Goal: Information Seeking & Learning: Learn about a topic

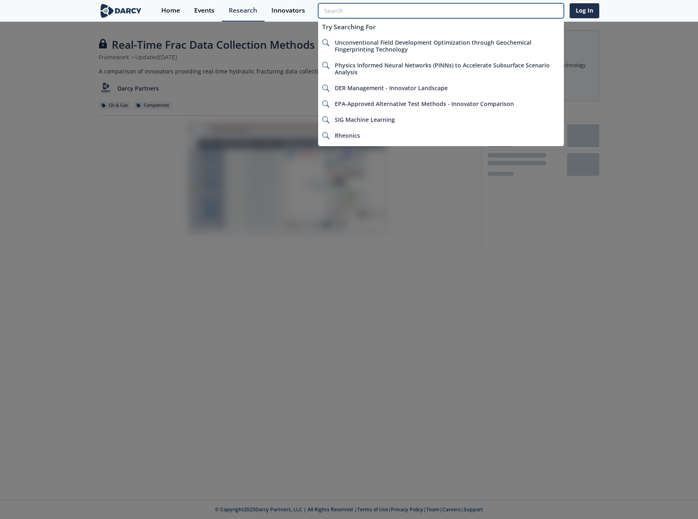
click at [526, 11] on input "search" at bounding box center [441, 10] width 246 height 15
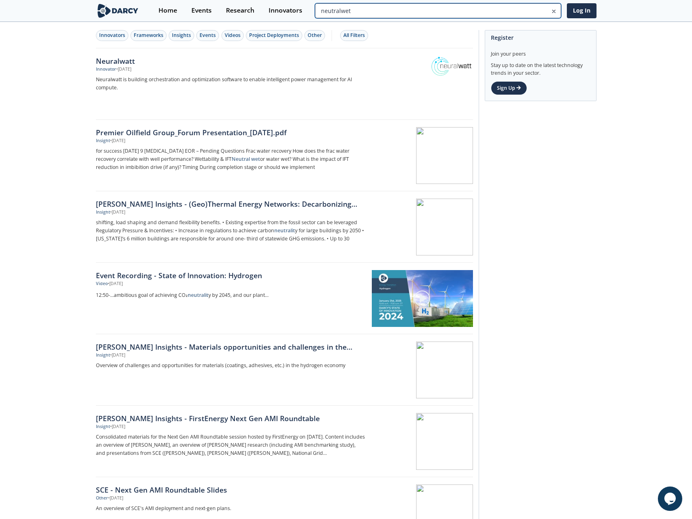
click at [532, 11] on input "neutralwet" at bounding box center [438, 10] width 246 height 15
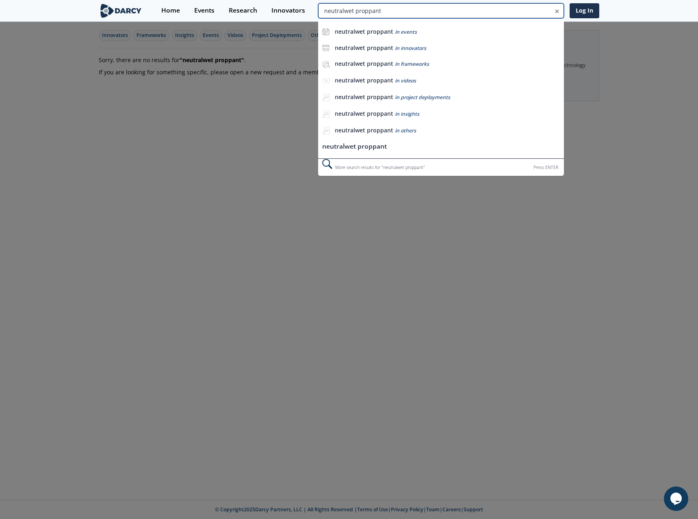
drag, startPoint x: 504, startPoint y: 11, endPoint x: 552, endPoint y: 11, distance: 48.8
click at [552, 11] on input "neutralwet proppant" at bounding box center [441, 10] width 246 height 15
drag, startPoint x: 357, startPoint y: 10, endPoint x: 261, endPoint y: -4, distance: 97.3
click at [261, 0] on html "Have You Created A Free Account? You are currently trying to access content wit…" at bounding box center [349, 259] width 698 height 519
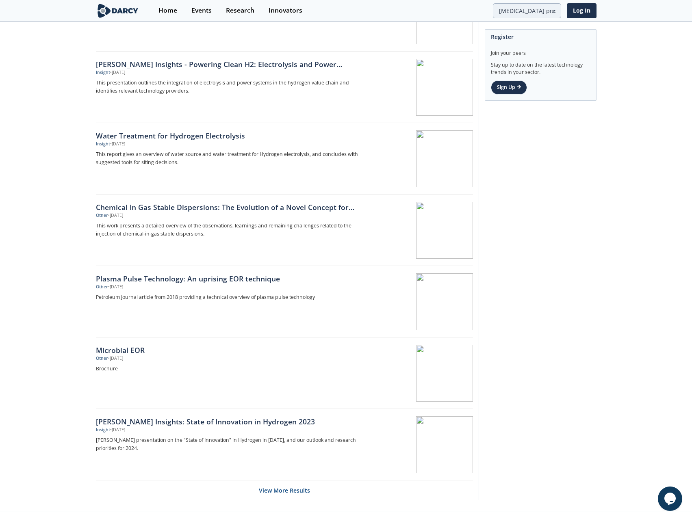
scroll to position [1010, 0]
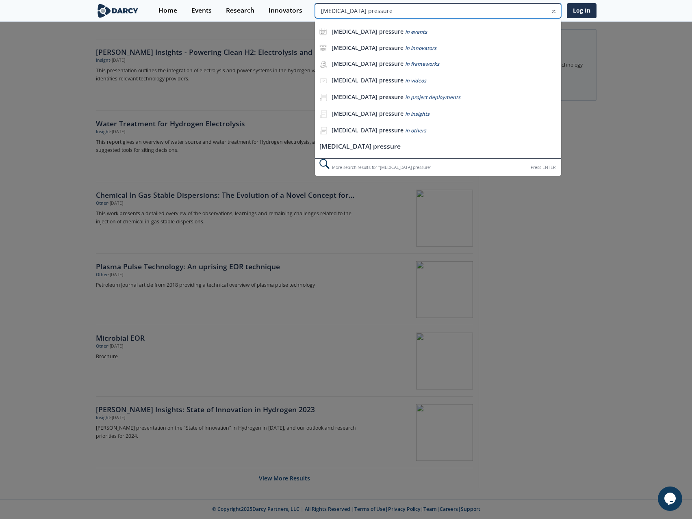
click at [546, 11] on input "capillary pressure" at bounding box center [438, 10] width 246 height 15
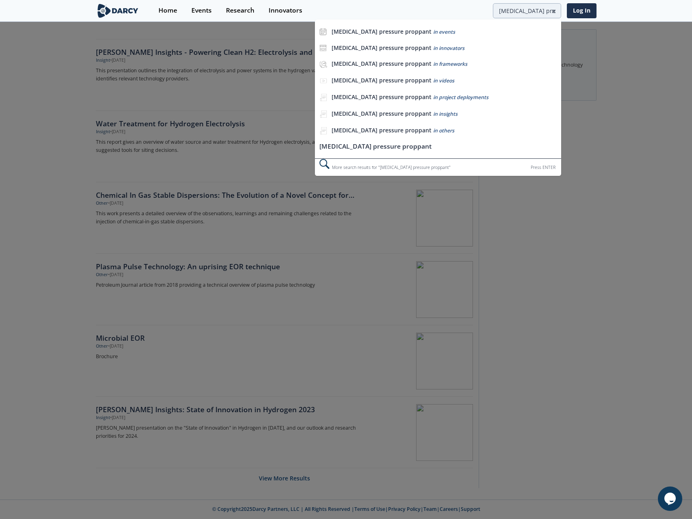
scroll to position [0, 0]
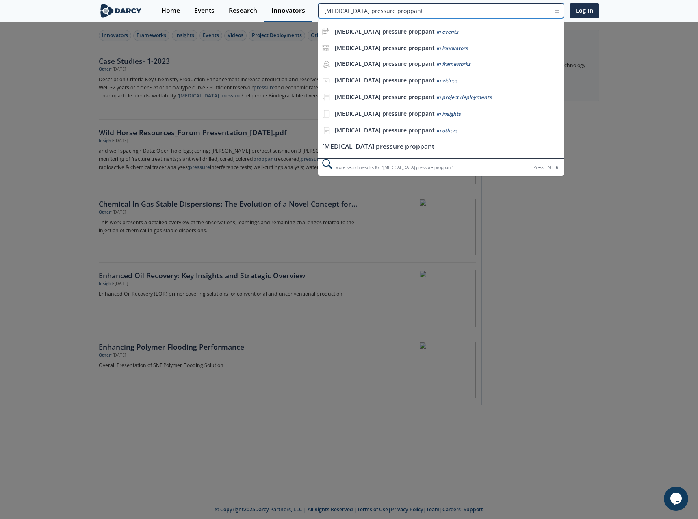
drag, startPoint x: 502, startPoint y: 9, endPoint x: 266, endPoint y: 4, distance: 236.6
click at [266, 4] on div "Home Events Research Innovators capillary pressure proppant capillary pressure …" at bounding box center [376, 11] width 445 height 22
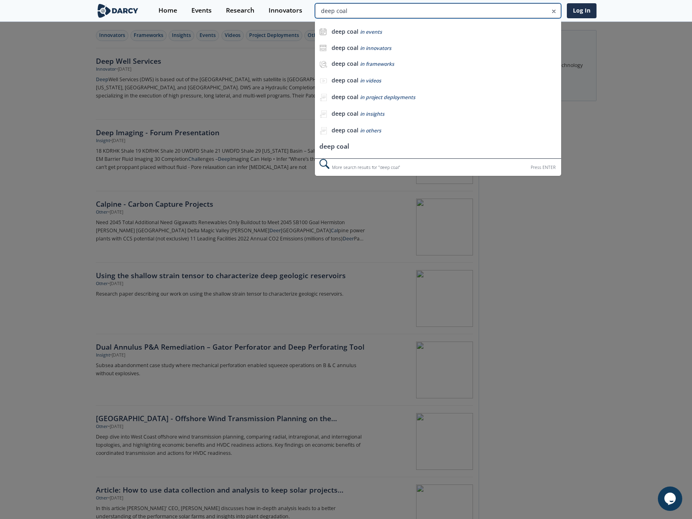
click at [538, 11] on input "deep coal" at bounding box center [438, 10] width 246 height 15
drag, startPoint x: 331, startPoint y: 3, endPoint x: 289, endPoint y: 0, distance: 42.0
click at [289, 0] on div "Home Events Research Innovators deep coal deep coal in events deep coal in inno…" at bounding box center [373, 11] width 445 height 22
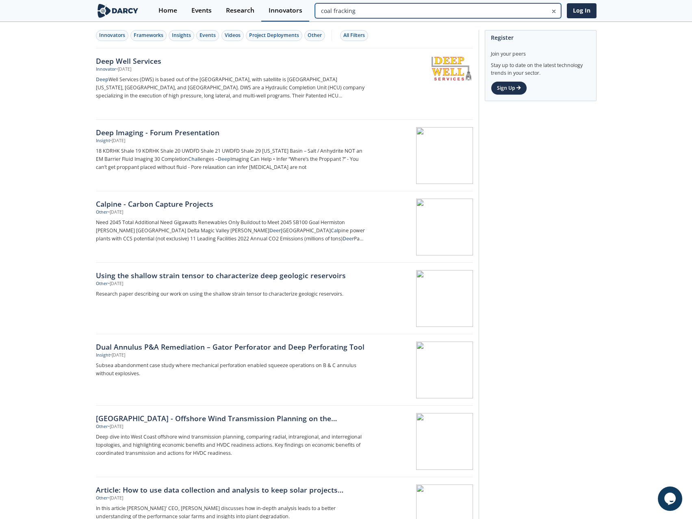
type input "coal fracking"
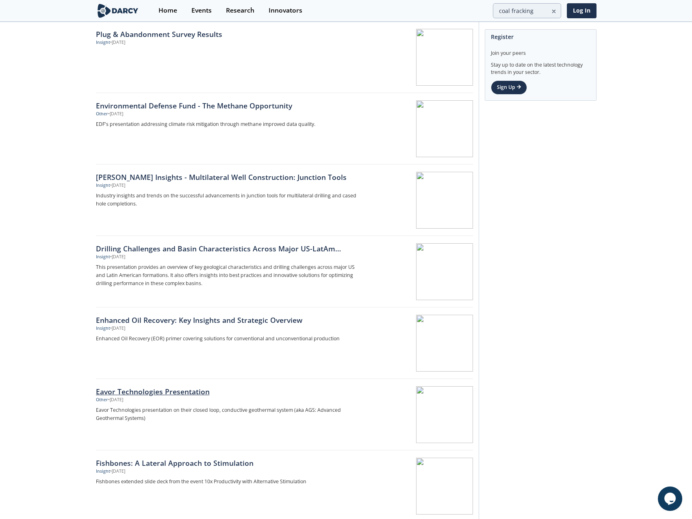
scroll to position [1010, 0]
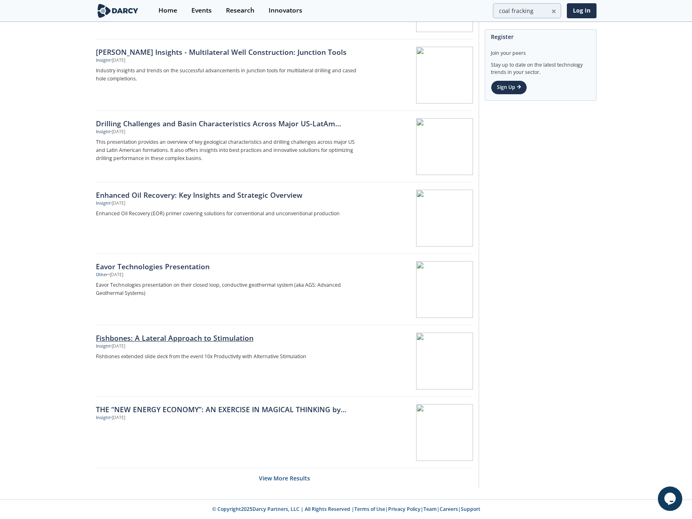
click at [201, 337] on div "Fishbones: A Lateral Approach to Stimulation" at bounding box center [230, 338] width 269 height 11
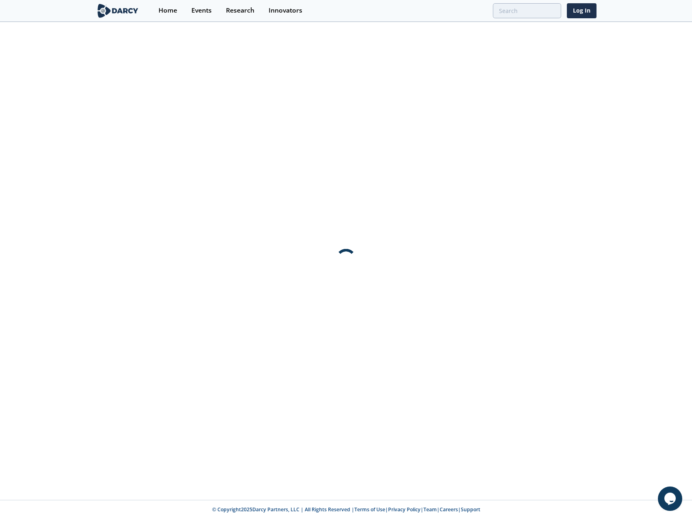
scroll to position [0, 0]
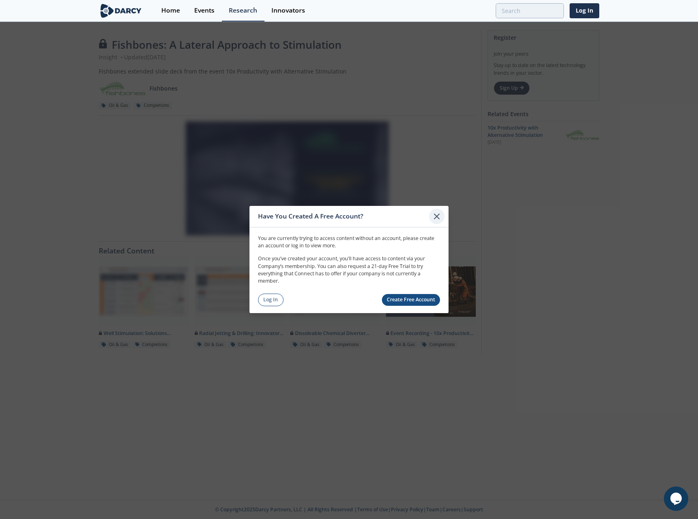
click at [440, 217] on icon at bounding box center [437, 217] width 10 height 10
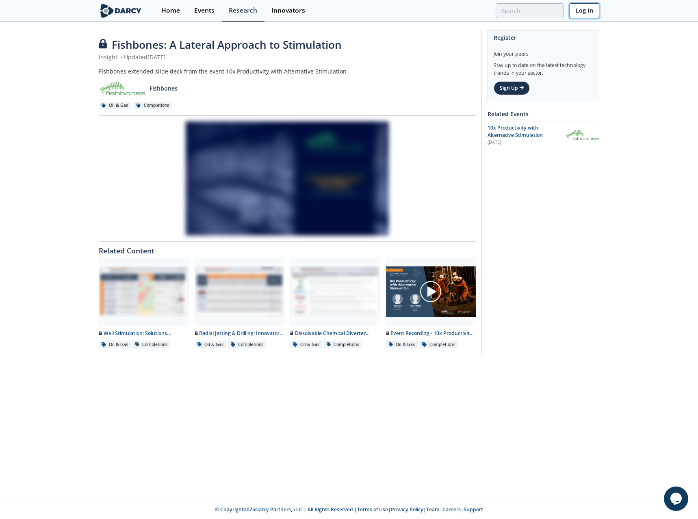
click at [586, 10] on link "Log In" at bounding box center [585, 10] width 30 height 15
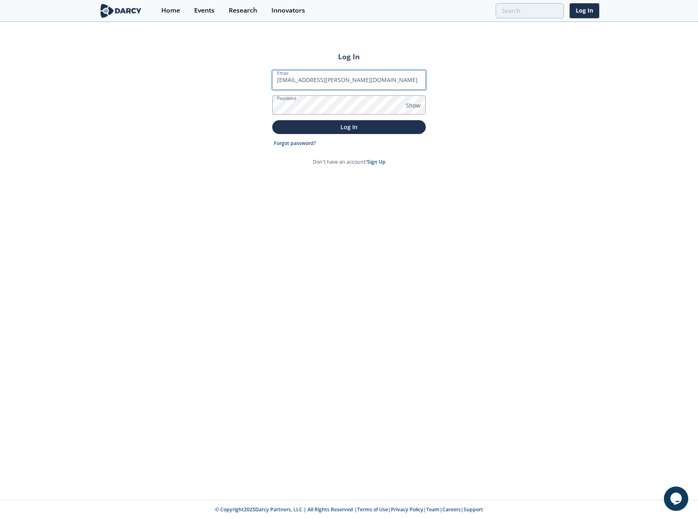
type input "liam.gallagher3@santos.com"
click at [272, 120] on button "Log In" at bounding box center [349, 126] width 154 height 13
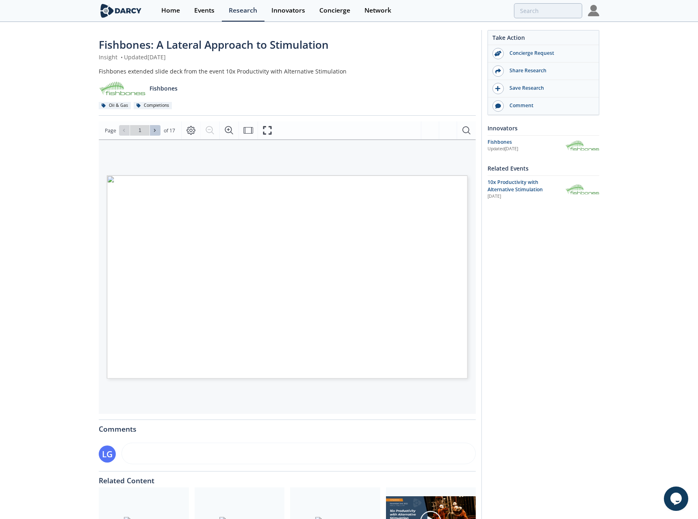
click at [154, 131] on icon at bounding box center [154, 130] width 5 height 5
type input "2"
click at [155, 131] on icon at bounding box center [155, 130] width 2 height 3
type input "4"
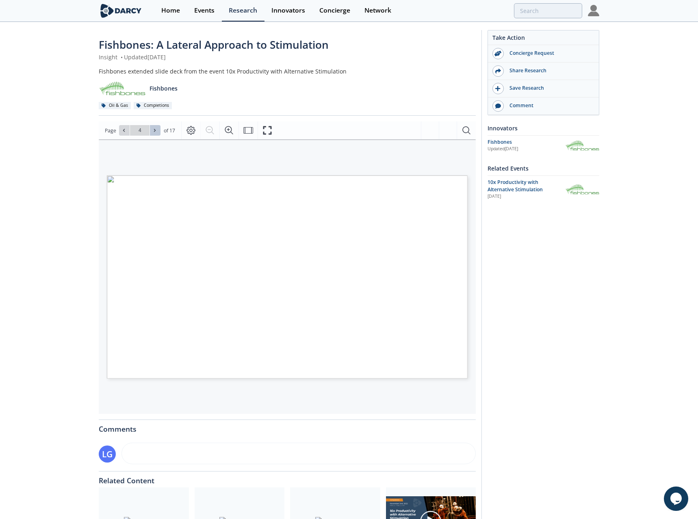
click at [155, 131] on icon at bounding box center [155, 130] width 2 height 3
type input "5"
click at [154, 131] on icon at bounding box center [154, 130] width 5 height 5
type input "6"
click at [154, 132] on icon at bounding box center [154, 130] width 5 height 5
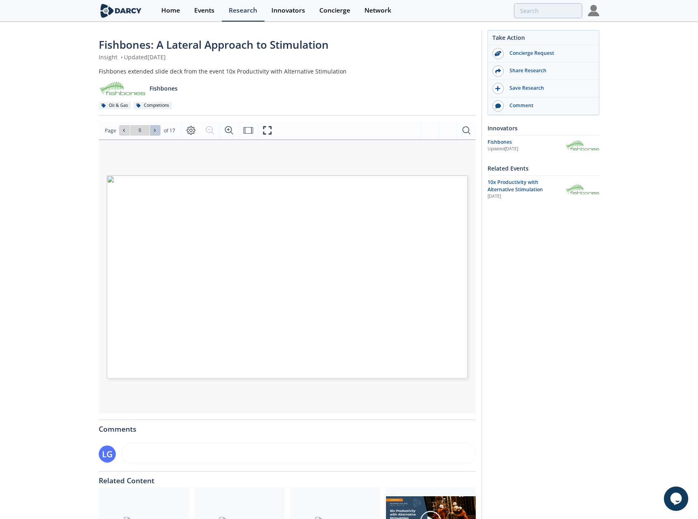
type input "7"
click at [154, 130] on icon at bounding box center [155, 130] width 2 height 3
type input "8"
click at [154, 130] on icon at bounding box center [155, 130] width 2 height 3
type input "9"
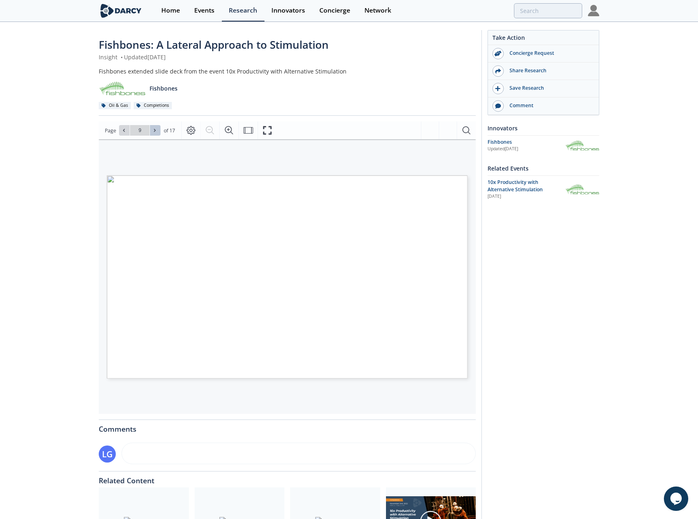
click at [154, 130] on icon at bounding box center [155, 130] width 2 height 3
type input "10"
click at [153, 129] on icon at bounding box center [154, 130] width 5 height 5
type input "11"
click at [156, 128] on icon at bounding box center [154, 130] width 5 height 5
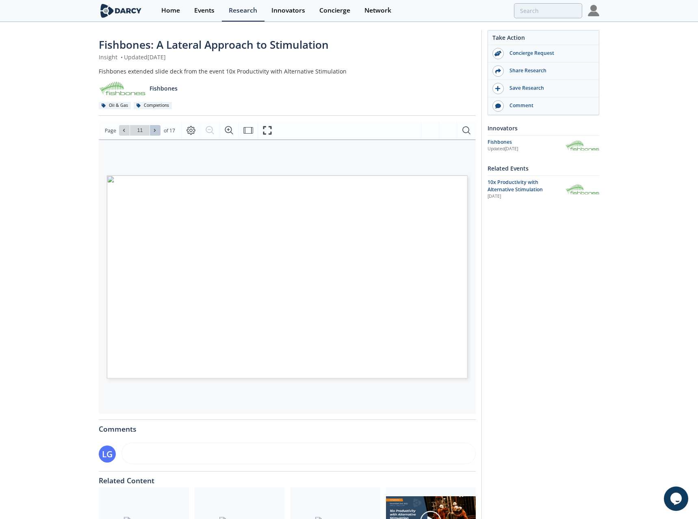
type input "12"
click at [156, 128] on icon at bounding box center [154, 130] width 5 height 5
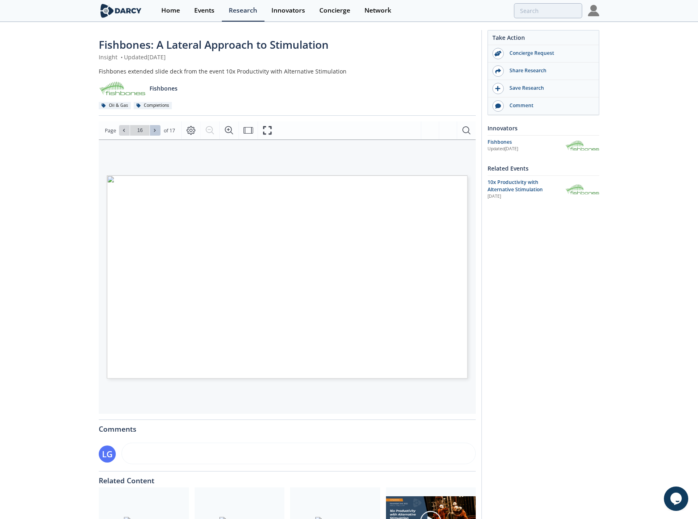
click at [155, 128] on span at bounding box center [155, 131] width 6 height 6
type input "17"
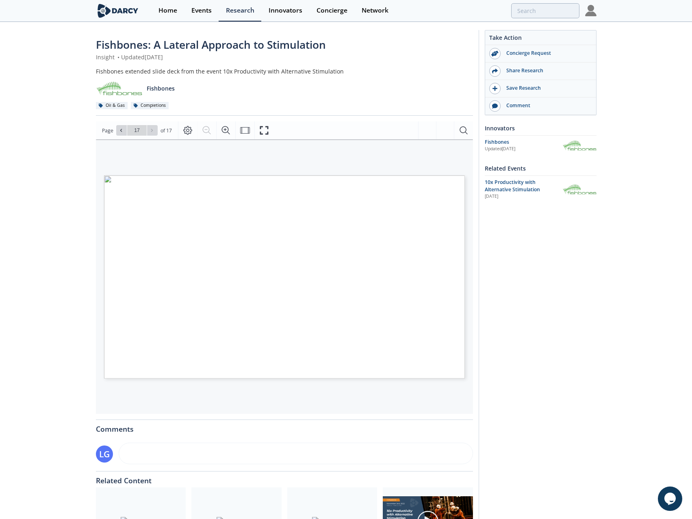
click at [161, 89] on p "Fishbones" at bounding box center [161, 88] width 28 height 9
click at [495, 141] on div "Fishbones" at bounding box center [524, 142] width 78 height 7
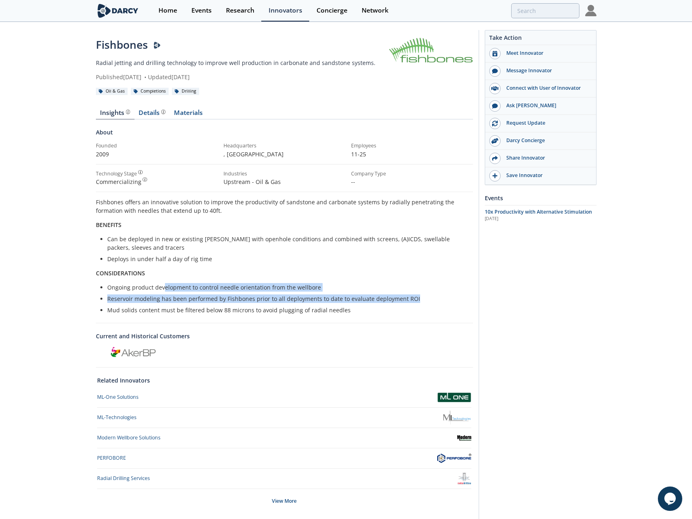
drag, startPoint x: 163, startPoint y: 289, endPoint x: 416, endPoint y: 302, distance: 253.1
click at [416, 302] on ul "Ongoing product development to control needle orientation from the wellbore Res…" at bounding box center [285, 298] width 366 height 31
click at [148, 113] on div "Details" at bounding box center [152, 113] width 27 height 7
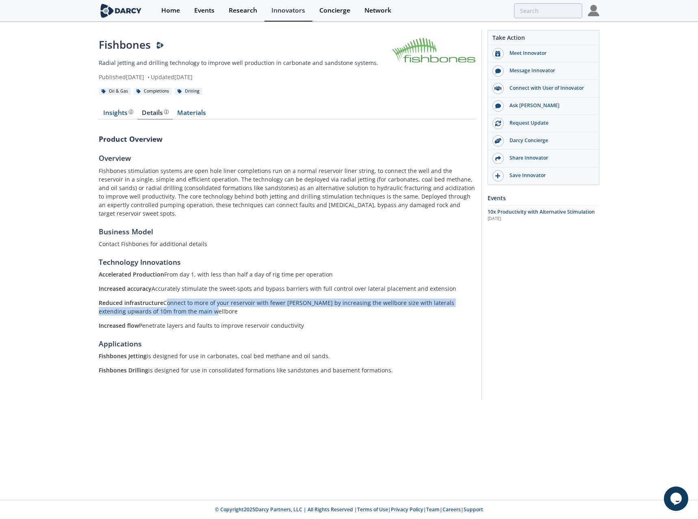
drag, startPoint x: 165, startPoint y: 294, endPoint x: 418, endPoint y: 299, distance: 252.8
click at [418, 299] on p "Reduced infrastructure Connect to more of your reservoir with fewer wells by in…" at bounding box center [287, 307] width 377 height 17
click at [182, 112] on link "Materials" at bounding box center [191, 115] width 37 height 10
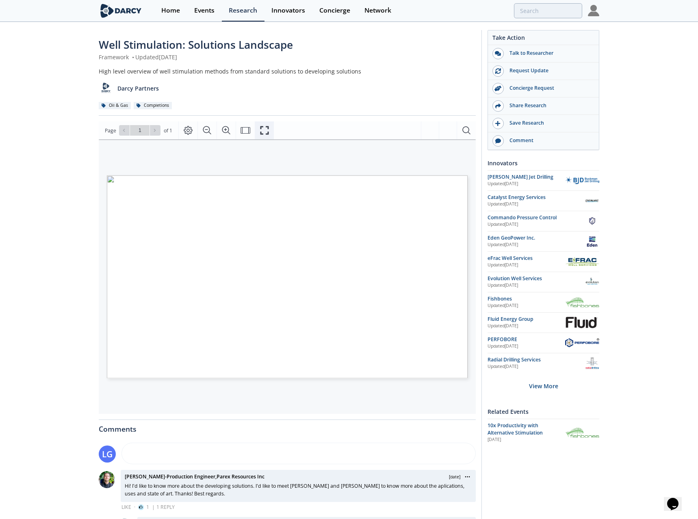
click at [264, 130] on icon "Fullscreen" at bounding box center [265, 131] width 10 height 10
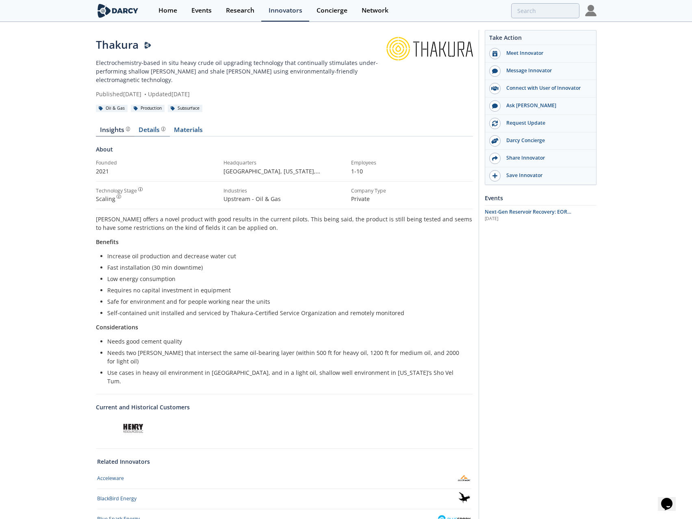
click at [150, 127] on div "Details" at bounding box center [152, 130] width 27 height 7
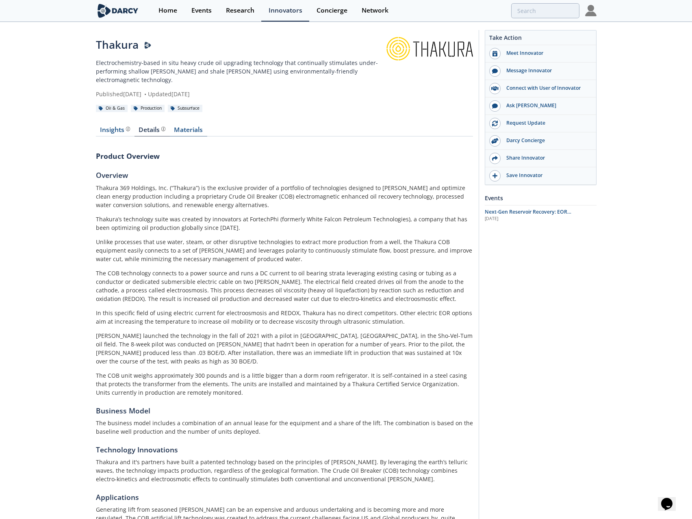
click at [191, 127] on link "Materials" at bounding box center [188, 132] width 37 height 10
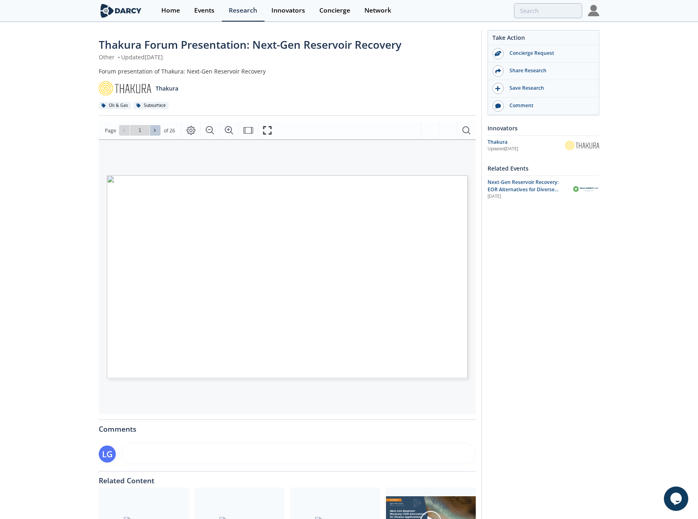
click at [154, 131] on icon at bounding box center [155, 130] width 2 height 3
type input "2"
click at [154, 131] on icon at bounding box center [155, 130] width 2 height 3
type input "3"
click at [154, 131] on icon at bounding box center [155, 130] width 2 height 3
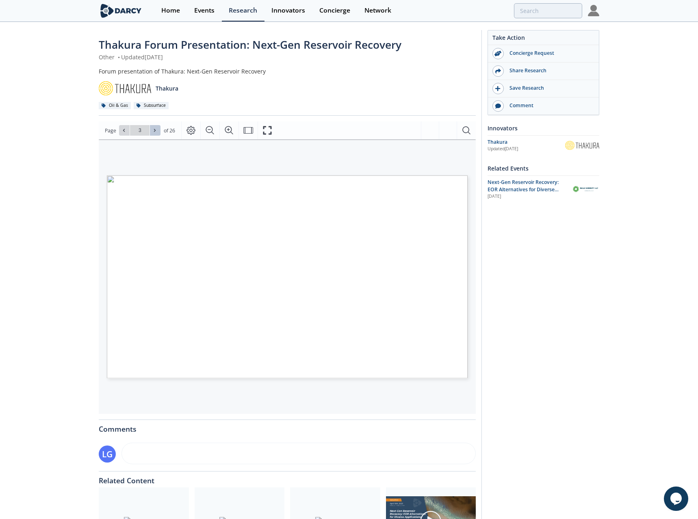
type input "4"
click at [261, 128] on button "Fullscreen" at bounding box center [267, 131] width 19 height 18
